Goal: Information Seeking & Learning: Learn about a topic

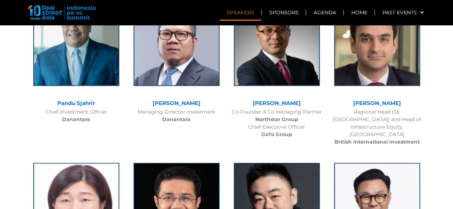
scroll to position [644, 0]
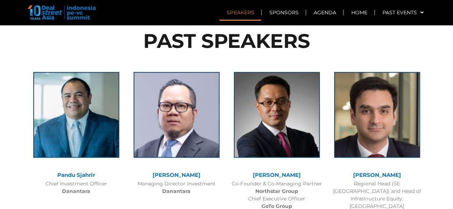
drag, startPoint x: 249, startPoint y: 159, endPoint x: 296, endPoint y: 157, distance: 47.3
click at [296, 172] on div "[PERSON_NAME]" at bounding box center [276, 175] width 93 height 6
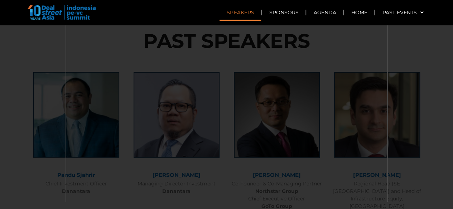
copy link "[PERSON_NAME]"
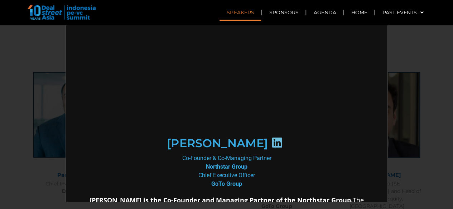
scroll to position [0, 0]
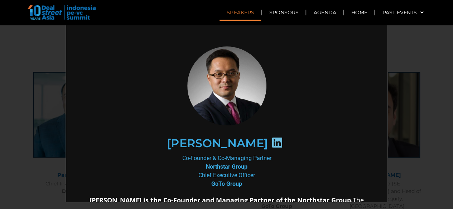
drag, startPoint x: 169, startPoint y: 143, endPoint x: 254, endPoint y: 143, distance: 85.5
click at [254, 143] on div "[PERSON_NAME]" at bounding box center [225, 142] width 248 height 37
copy h2 "[PERSON_NAME]"
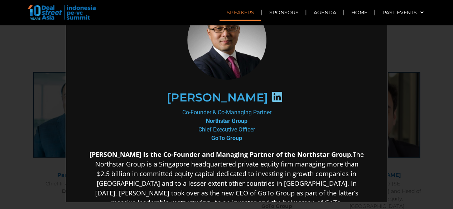
scroll to position [72, 0]
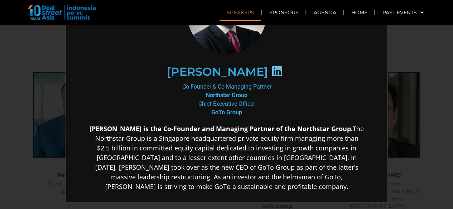
click at [139, 82] on div "Co-Founder & Co-Managing Partner Northstar Group Chief Executive Officer GoTo G…" at bounding box center [225, 99] width 275 height 34
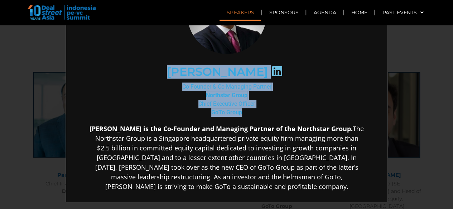
drag, startPoint x: 167, startPoint y: 70, endPoint x: 253, endPoint y: 109, distance: 94.8
click at [253, 109] on div "[PERSON_NAME] Co-Founder & Co-Managing Partner Northstar Group Chief Executive …" at bounding box center [225, 139] width 275 height 330
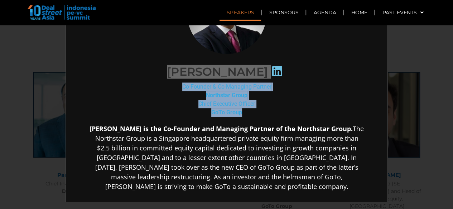
click at [0, 73] on div "×" at bounding box center [226, 104] width 453 height 209
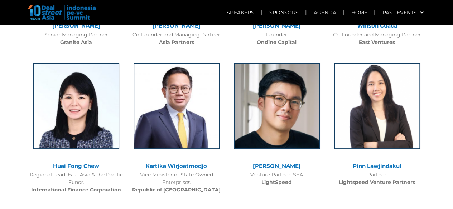
scroll to position [966, 0]
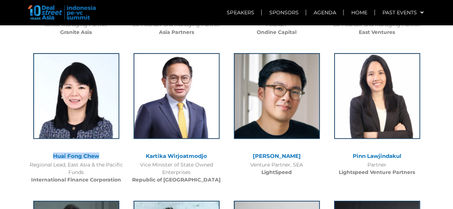
drag, startPoint x: 51, startPoint y: 130, endPoint x: 109, endPoint y: 130, distance: 58.3
click at [109, 153] on div "Huai Fong Chew" at bounding box center [76, 156] width 93 height 6
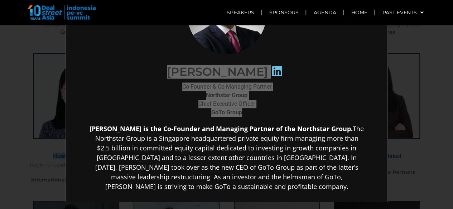
copy link "Huai Fong Chew"
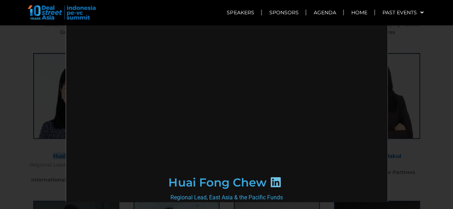
scroll to position [0, 0]
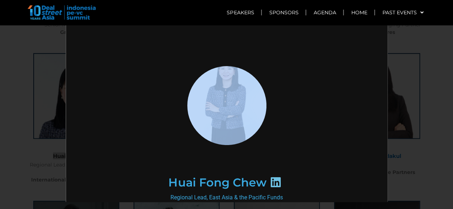
drag, startPoint x: 161, startPoint y: 144, endPoint x: 239, endPoint y: 143, distance: 78.0
click at [239, 143] on div at bounding box center [225, 105] width 275 height 118
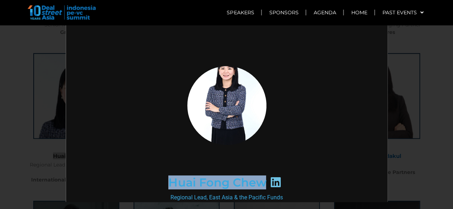
drag, startPoint x: 163, startPoint y: 183, endPoint x: 263, endPoint y: 181, distance: 100.2
click at [263, 181] on div "Huai Fong Chew" at bounding box center [225, 182] width 248 height 37
copy div "Huai Fong Chew"
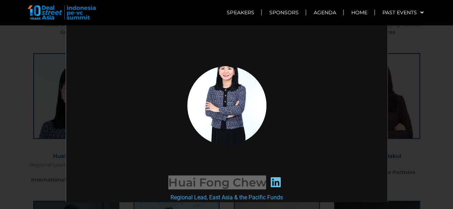
click at [16, 154] on div "×" at bounding box center [226, 104] width 453 height 209
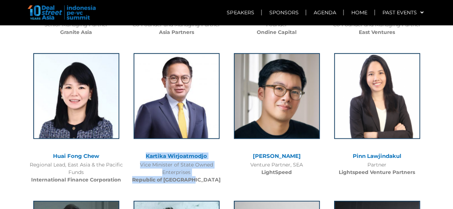
drag, startPoint x: 206, startPoint y: 156, endPoint x: 146, endPoint y: 131, distance: 65.1
click at [146, 131] on div "Kartika Wirjoatmodjo Vice Minister of State Owned Enterprises Republic of [GEOG…" at bounding box center [176, 117] width 100 height 142
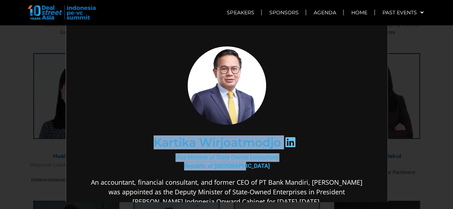
drag, startPoint x: 149, startPoint y: 139, endPoint x: 260, endPoint y: 164, distance: 113.4
copy div "[PERSON_NAME] Vice Minister of State Owned Enterprises [GEOGRAPHIC_DATA]"
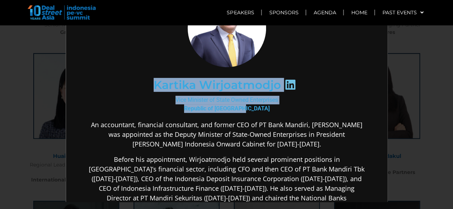
scroll to position [72, 0]
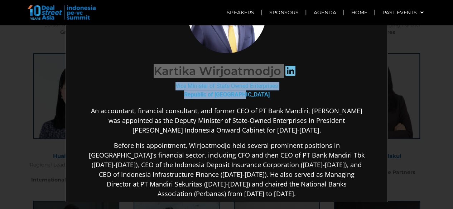
click at [14, 137] on div "×" at bounding box center [226, 104] width 453 height 209
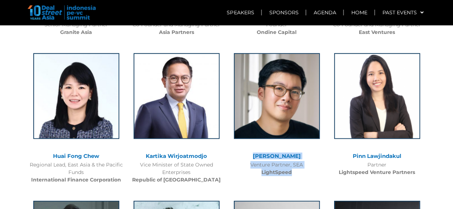
drag, startPoint x: 254, startPoint y: 130, endPoint x: 296, endPoint y: 143, distance: 44.5
click at [296, 143] on div "[PERSON_NAME] Venture Partner, SEA LightSpeed" at bounding box center [276, 113] width 100 height 134
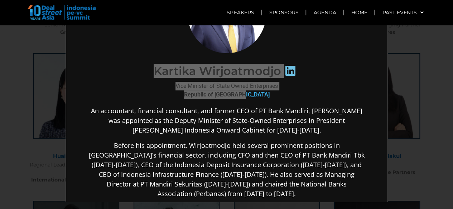
copy div "[PERSON_NAME] Venture Partner, SEA LightSpeed"
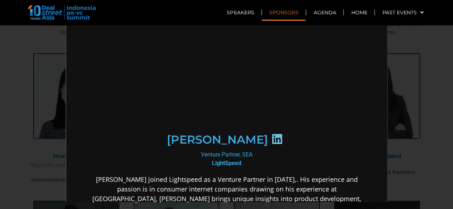
scroll to position [0, 0]
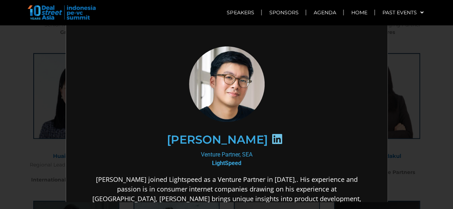
drag, startPoint x: 14, startPoint y: 112, endPoint x: 19, endPoint y: 111, distance: 5.2
click at [14, 112] on div "×" at bounding box center [226, 104] width 453 height 209
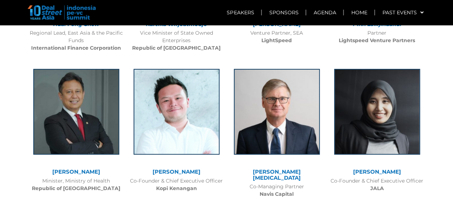
scroll to position [1109, 0]
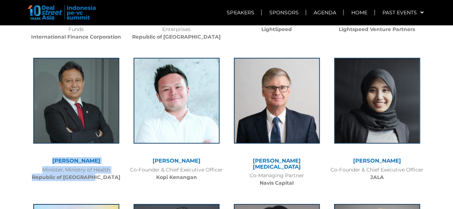
drag, startPoint x: 113, startPoint y: 151, endPoint x: 41, endPoint y: 136, distance: 73.5
click at [41, 136] on div "[PERSON_NAME] Minister, Ministry of Health Republic of Indonesia" at bounding box center [76, 118] width 100 height 134
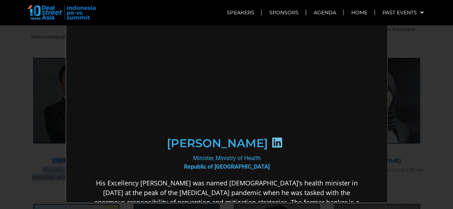
scroll to position [0, 0]
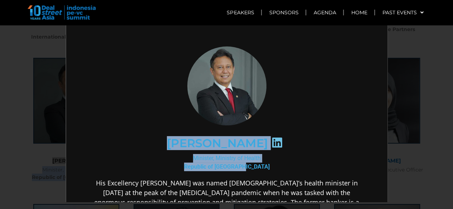
drag, startPoint x: 252, startPoint y: 167, endPoint x: 156, endPoint y: 143, distance: 99.6
copy div "[PERSON_NAME] Minister, Ministry of Health Republic of Indonesia"
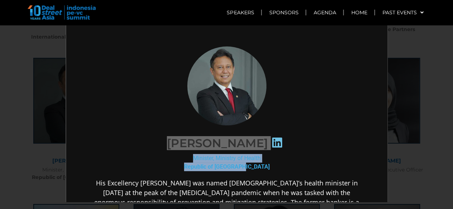
click at [23, 141] on div "×" at bounding box center [226, 104] width 453 height 209
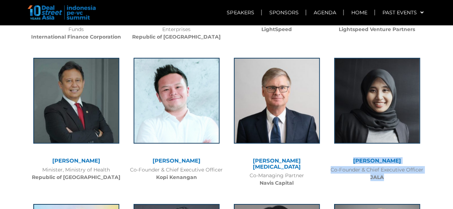
drag, startPoint x: 346, startPoint y: 134, endPoint x: 399, endPoint y: 151, distance: 55.5
click at [399, 151] on div "[PERSON_NAME] Co-Founder & Chief Executive Officer JALA" at bounding box center [377, 118] width 100 height 134
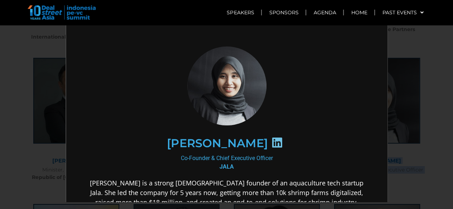
click at [31, 157] on div "×" at bounding box center [226, 104] width 453 height 209
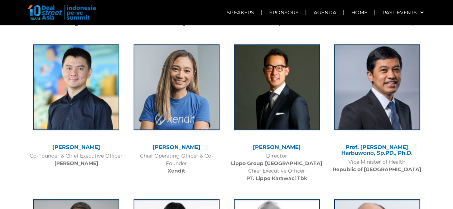
scroll to position [1717, 0]
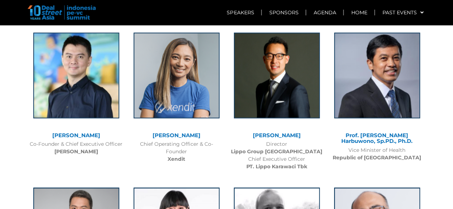
drag, startPoint x: 340, startPoint y: 101, endPoint x: 430, endPoint y: 113, distance: 90.5
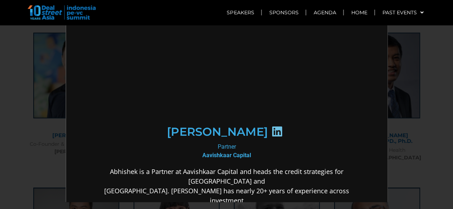
scroll to position [0, 0]
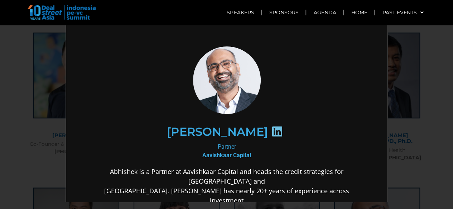
click at [21, 135] on div "×" at bounding box center [226, 104] width 453 height 209
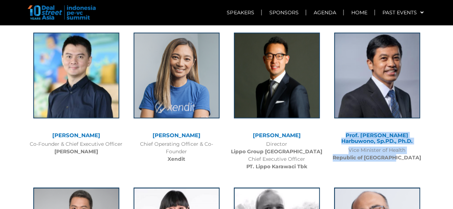
drag, startPoint x: 384, startPoint y: 107, endPoint x: 419, endPoint y: 124, distance: 39.5
click at [419, 124] on div "Prof. [PERSON_NAME] Harbuwono, Sp.PD., Ph.D. Vice Minister of Health Republic o…" at bounding box center [377, 95] width 100 height 140
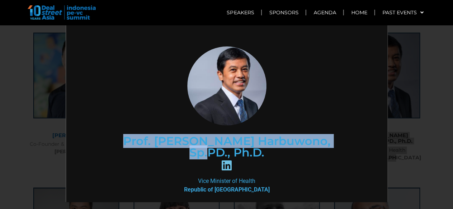
drag, startPoint x: 111, startPoint y: 141, endPoint x: 332, endPoint y: 142, distance: 220.8
click at [332, 142] on h2 "Prof. [PERSON_NAME] Harbuwono, Sp.PD., Ph.D." at bounding box center [225, 146] width 226 height 23
copy h2 "Prof. [PERSON_NAME] Harbuwono,"
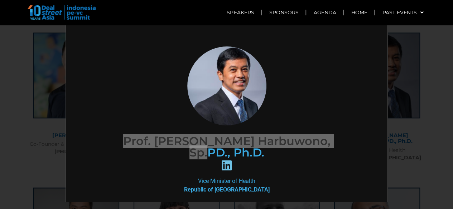
click at [12, 142] on div "×" at bounding box center [226, 104] width 453 height 209
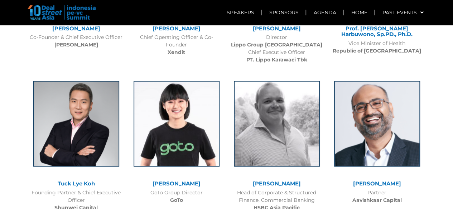
scroll to position [1825, 0]
drag, startPoint x: 137, startPoint y: 152, endPoint x: 215, endPoint y: 152, distance: 78.0
click at [215, 181] on div "[PERSON_NAME]" at bounding box center [176, 184] width 93 height 6
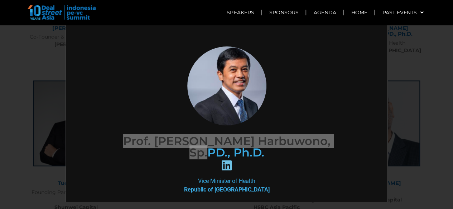
copy link "[PERSON_NAME]"
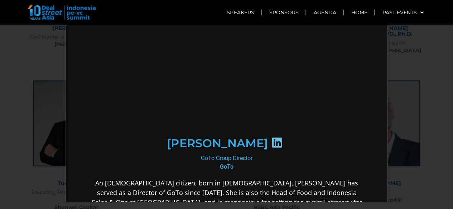
scroll to position [0, 0]
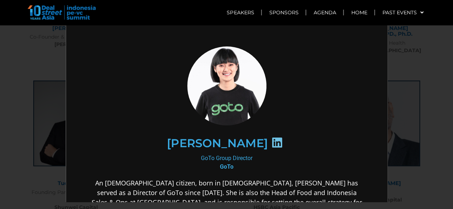
click at [435, 148] on div "×" at bounding box center [226, 104] width 453 height 209
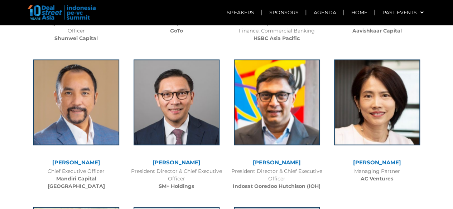
scroll to position [2004, 0]
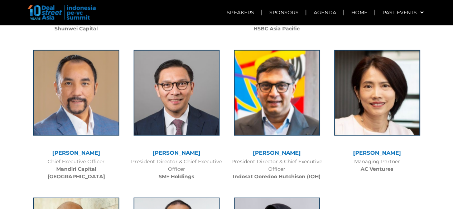
drag, startPoint x: 44, startPoint y: 122, endPoint x: 106, endPoint y: 121, distance: 61.5
click at [106, 150] on div "[PERSON_NAME]" at bounding box center [76, 153] width 93 height 6
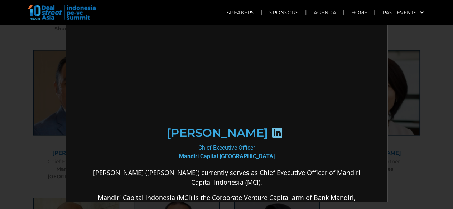
scroll to position [0, 0]
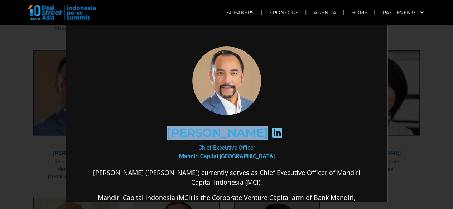
drag, startPoint x: 150, startPoint y: 135, endPoint x: 273, endPoint y: 135, distance: 123.4
click at [273, 135] on div "[PERSON_NAME]" at bounding box center [225, 132] width 248 height 37
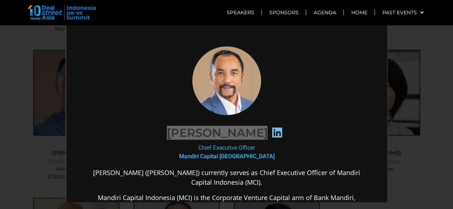
click at [424, 149] on div "×" at bounding box center [226, 104] width 453 height 209
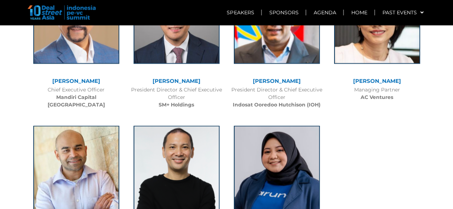
scroll to position [2111, 0]
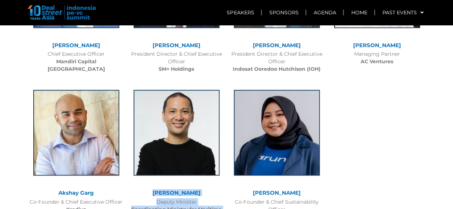
drag, startPoint x: 145, startPoint y: 160, endPoint x: 214, endPoint y: 184, distance: 73.6
click at [214, 184] on div "[PERSON_NAME] Deputy Minister Coordinating Ministry for Maritime Affairs and In…" at bounding box center [176, 154] width 100 height 142
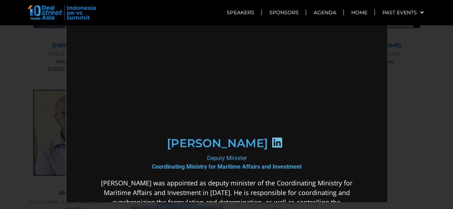
scroll to position [0, 0]
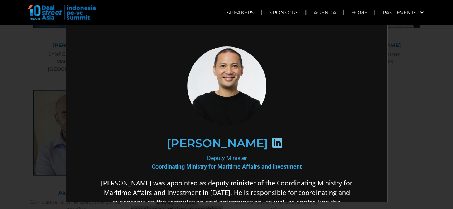
drag, startPoint x: 146, startPoint y: 143, endPoint x: 272, endPoint y: 140, distance: 126.7
click at [272, 140] on div "[PERSON_NAME]" at bounding box center [225, 142] width 248 height 37
click at [7, 161] on div "×" at bounding box center [226, 104] width 453 height 209
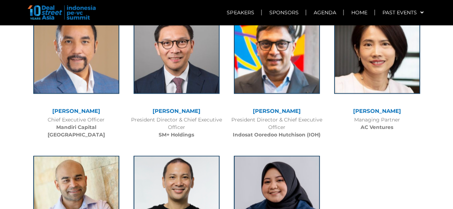
scroll to position [2004, 0]
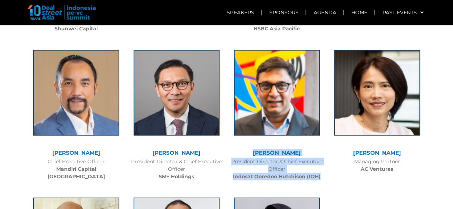
drag, startPoint x: 254, startPoint y: 120, endPoint x: 322, endPoint y: 144, distance: 72.1
click at [322, 144] on div "[PERSON_NAME] President Director & Chief Executive Officer [PERSON_NAME] (IOH)" at bounding box center [276, 114] width 100 height 142
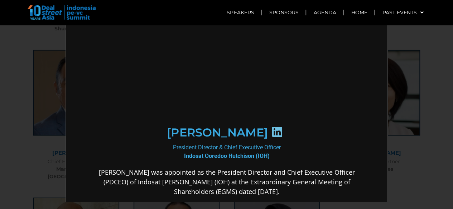
scroll to position [0, 0]
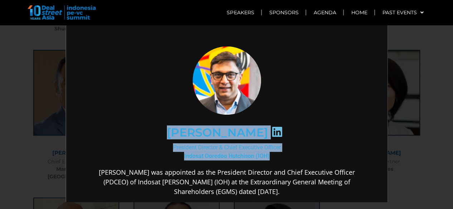
drag, startPoint x: 169, startPoint y: 131, endPoint x: 266, endPoint y: 155, distance: 100.3
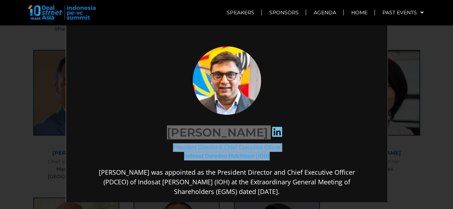
click at [19, 130] on div "×" at bounding box center [226, 104] width 453 height 209
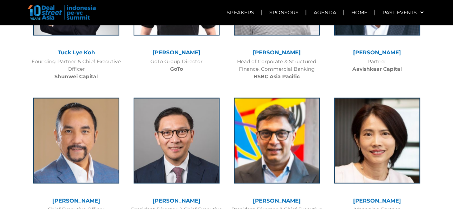
scroll to position [1896, 0]
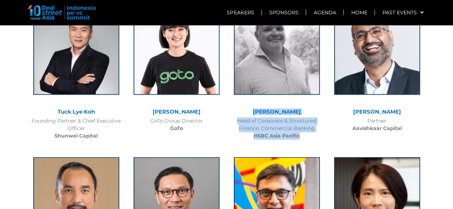
drag, startPoint x: 304, startPoint y: 106, endPoint x: 253, endPoint y: 78, distance: 57.6
click at [253, 78] on div "[PERSON_NAME] Head of Corporate & Structured Finance, Commercial Banking HSBC […" at bounding box center [276, 73] width 100 height 142
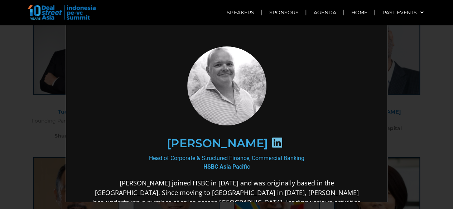
scroll to position [0, 0]
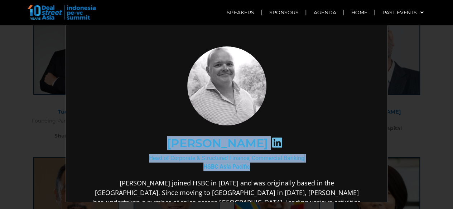
drag, startPoint x: 176, startPoint y: 140, endPoint x: 258, endPoint y: 165, distance: 86.2
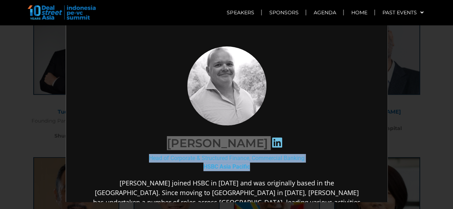
click at [20, 108] on div "×" at bounding box center [226, 104] width 453 height 209
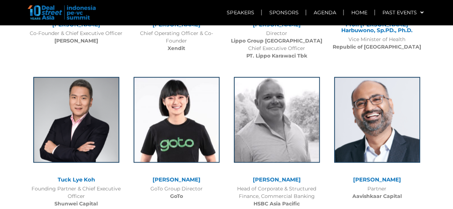
scroll to position [1825, 0]
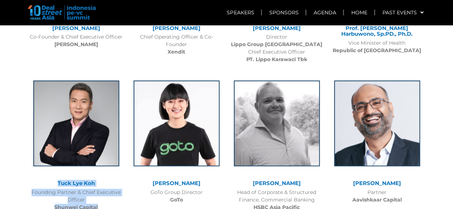
drag, startPoint x: 43, startPoint y: 151, endPoint x: 102, endPoint y: 175, distance: 63.3
click at [102, 175] on div "Tuck Lye Koh Founding Partner & Chief Executive Officer Shunwei Capital" at bounding box center [76, 144] width 100 height 142
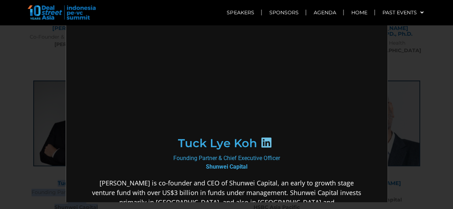
scroll to position [0, 0]
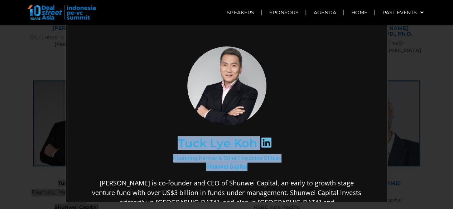
drag, startPoint x: 165, startPoint y: 141, endPoint x: 243, endPoint y: 169, distance: 83.2
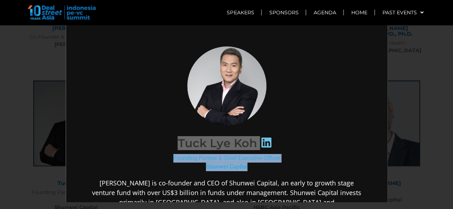
drag, startPoint x: 1, startPoint y: 83, endPoint x: 21, endPoint y: 85, distance: 19.7
click at [1, 83] on div "×" at bounding box center [226, 104] width 453 height 209
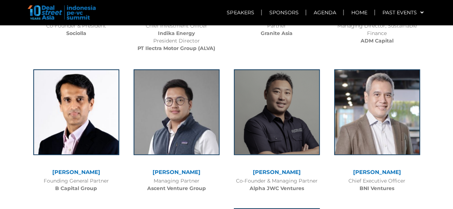
scroll to position [1431, 0]
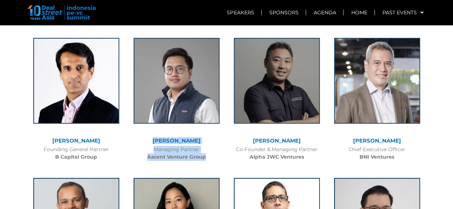
drag, startPoint x: 143, startPoint y: 109, endPoint x: 210, endPoint y: 126, distance: 69.7
click at [210, 126] on div "[PERSON_NAME] Managing Partner Ascent Venture Group" at bounding box center [176, 98] width 100 height 134
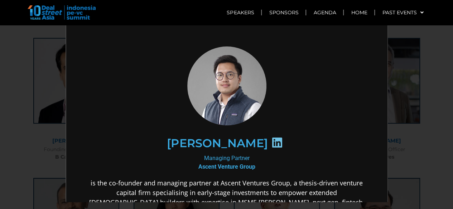
scroll to position [0, 0]
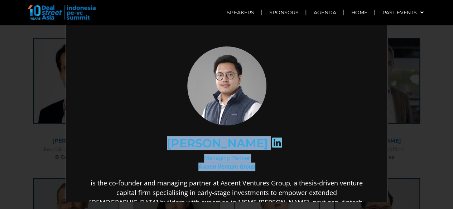
drag, startPoint x: 150, startPoint y: 142, endPoint x: 259, endPoint y: 165, distance: 112.3
click at [259, 165] on div "[PERSON_NAME] Managing Partner Ascent Venture Group is the co-founder and manag…" at bounding box center [225, 210] width 275 height 328
click at [144, 145] on div "[PERSON_NAME]" at bounding box center [225, 142] width 248 height 37
drag, startPoint x: 203, startPoint y: 151, endPoint x: 251, endPoint y: 164, distance: 49.6
click at [251, 164] on div "[PERSON_NAME] Managing Partner Ascent Venture Group is the co-founder and manag…" at bounding box center [225, 210] width 275 height 328
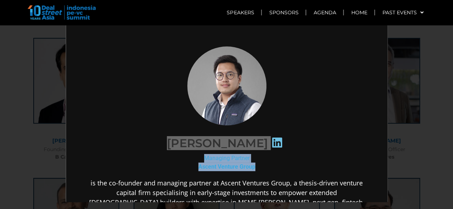
click at [1, 109] on div "×" at bounding box center [226, 104] width 453 height 209
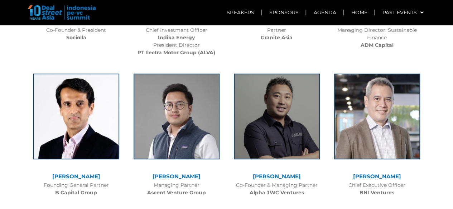
scroll to position [1288, 0]
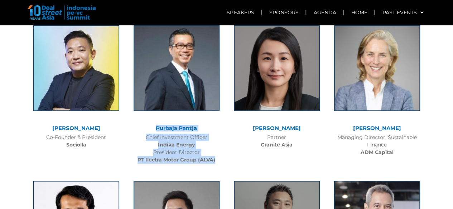
drag, startPoint x: 145, startPoint y: 94, endPoint x: 223, endPoint y: 128, distance: 85.1
click at [223, 128] on div "Purbaja Pantja Chief Investment Officer Indika Energy President Director PT Ile…" at bounding box center [176, 92] width 100 height 149
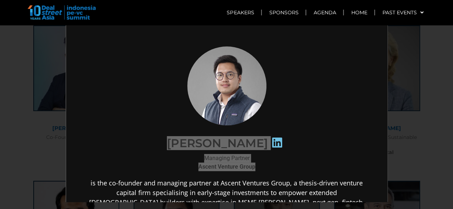
click at [30, 127] on div "×" at bounding box center [226, 104] width 453 height 209
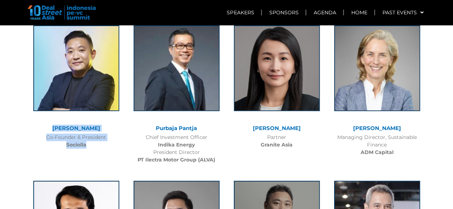
drag, startPoint x: 45, startPoint y: 96, endPoint x: 93, endPoint y: 115, distance: 51.8
click at [93, 115] on div "[PERSON_NAME] Co-Founder & President Sociolla" at bounding box center [76, 85] width 100 height 134
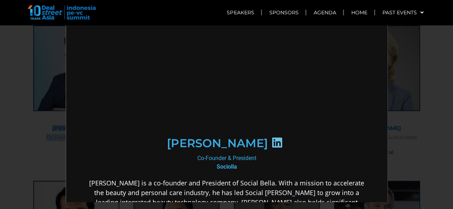
scroll to position [0, 0]
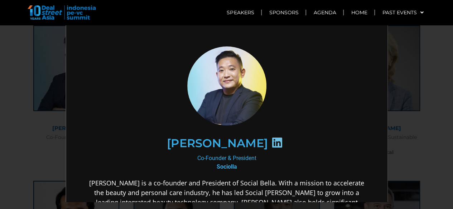
click at [20, 137] on div "×" at bounding box center [226, 104] width 453 height 209
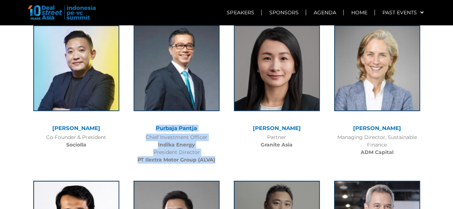
drag, startPoint x: 148, startPoint y: 93, endPoint x: 216, endPoint y: 128, distance: 76.5
click at [216, 128] on div "Purbaja Pantja Chief Investment Officer Indika Energy President Director PT Ile…" at bounding box center [176, 92] width 100 height 149
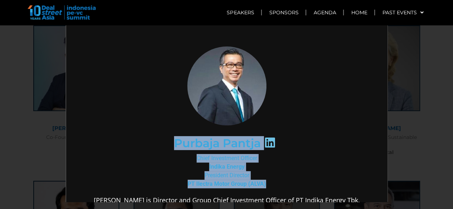
drag, startPoint x: 169, startPoint y: 144, endPoint x: 261, endPoint y: 180, distance: 98.5
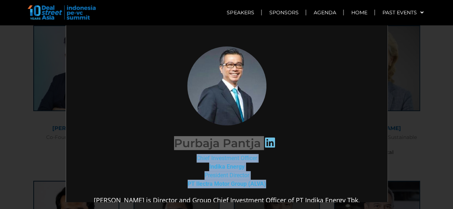
click at [33, 123] on div "×" at bounding box center [226, 104] width 453 height 209
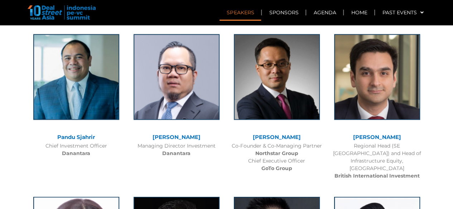
scroll to position [680, 0]
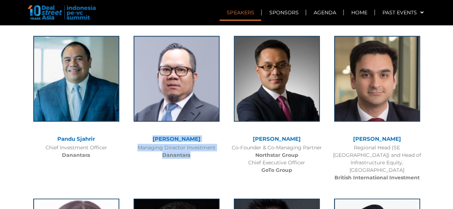
drag, startPoint x: 141, startPoint y: 125, endPoint x: 194, endPoint y: 139, distance: 55.3
click at [194, 139] on div "[PERSON_NAME] Managing Director Investment Danantara" at bounding box center [176, 96] width 100 height 134
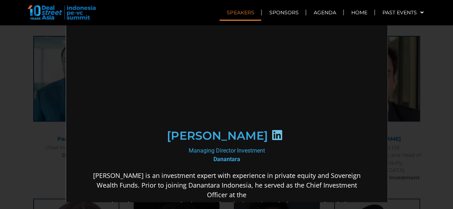
scroll to position [0, 0]
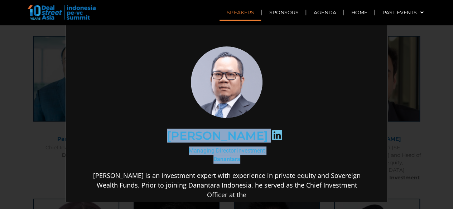
drag, startPoint x: 149, startPoint y: 141, endPoint x: 240, endPoint y: 156, distance: 92.9
